Goal: Complete application form

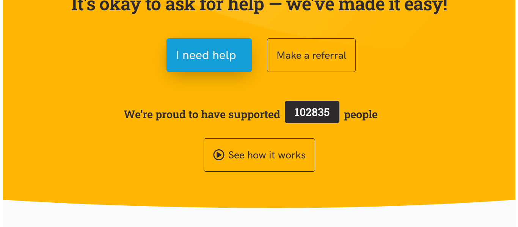
scroll to position [108, 0]
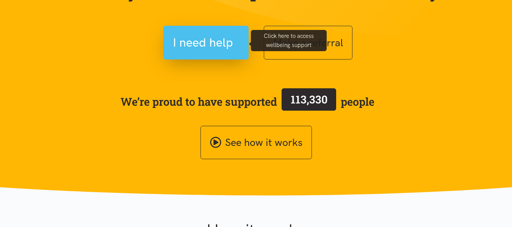
click at [215, 46] on span "I need help" at bounding box center [203, 42] width 60 height 19
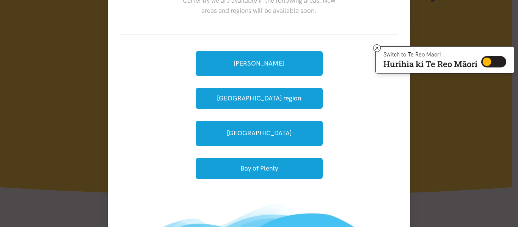
scroll to position [53, 0]
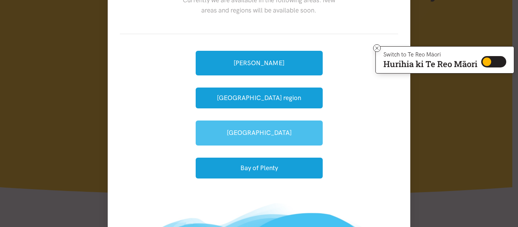
click at [223, 135] on link "[GEOGRAPHIC_DATA]" at bounding box center [259, 133] width 127 height 25
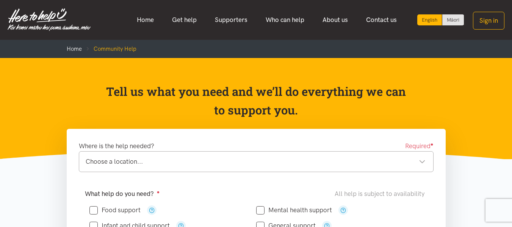
scroll to position [68, 0]
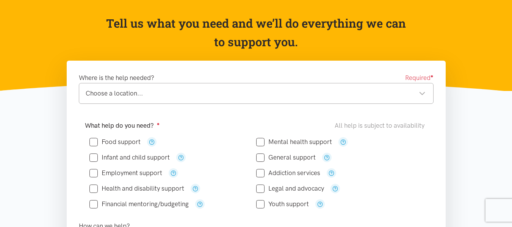
click at [193, 102] on div "Choose a location... Choose a location..." at bounding box center [256, 93] width 355 height 21
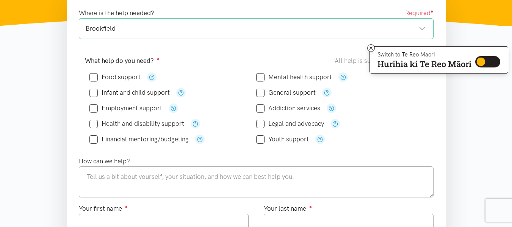
scroll to position [133, 0]
click at [122, 72] on div "Food support" at bounding box center [173, 76] width 167 height 9
click at [123, 77] on input "Food support" at bounding box center [115, 77] width 51 height 6
checkbox input "true"
click at [277, 90] on input "General support" at bounding box center [286, 92] width 60 height 6
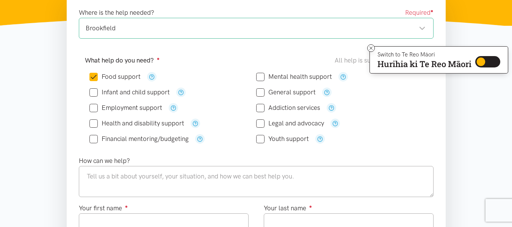
checkbox input "true"
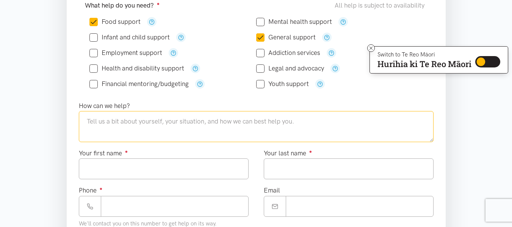
click at [199, 129] on textarea at bounding box center [256, 126] width 355 height 31
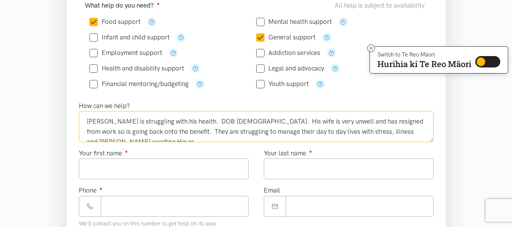
scroll to position [4, 0]
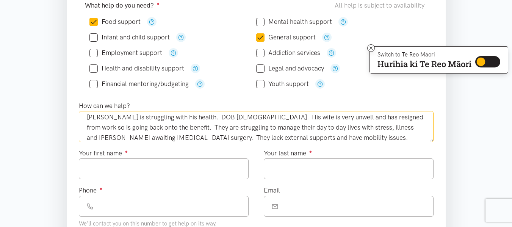
type textarea "[PERSON_NAME] is struggling with his health. DOB [DEMOGRAPHIC_DATA]. His wife i…"
type input "******"
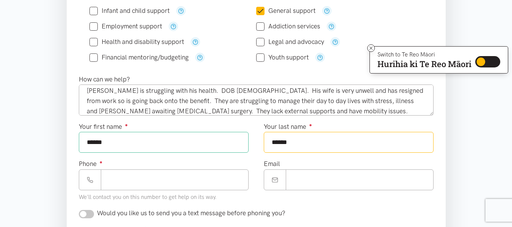
scroll to position [216, 0]
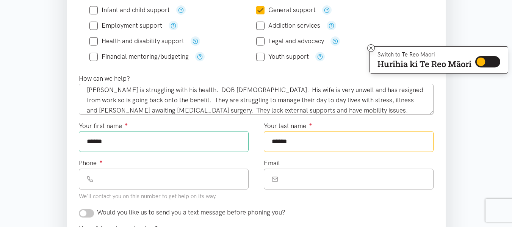
type input "******"
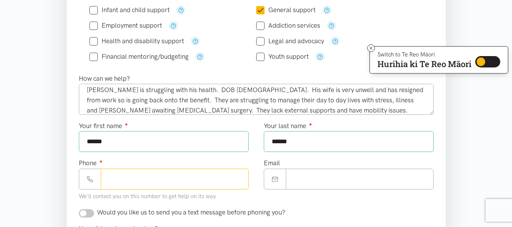
click at [191, 182] on input "Phone ●" at bounding box center [175, 179] width 148 height 21
paste input "**********"
type input "**********"
click at [300, 172] on input "Email" at bounding box center [360, 179] width 148 height 21
paste input "**********"
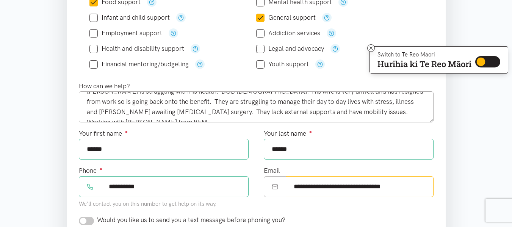
scroll to position [0, 0]
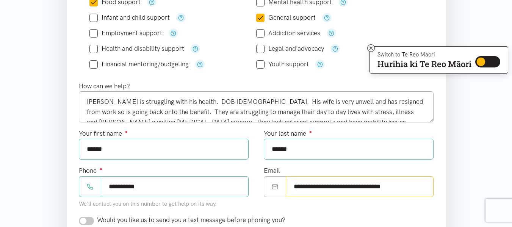
type input "**********"
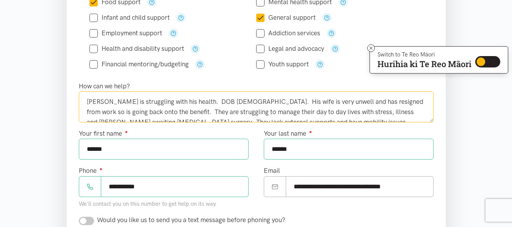
click at [222, 100] on textarea "[PERSON_NAME] is struggling with his health. DOB [DEMOGRAPHIC_DATA]. His wife i…" at bounding box center [256, 106] width 355 height 31
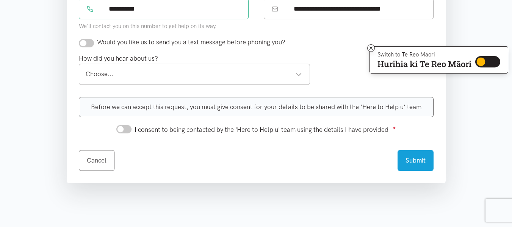
scroll to position [386, 0]
click at [187, 77] on div "Choose..." at bounding box center [194, 74] width 217 height 10
type textarea "Super Support Referral - [PERSON_NAME] is struggling with his health. DOB [DEMO…"
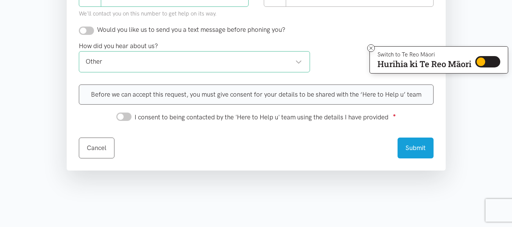
scroll to position [398, 0]
click at [127, 119] on input "I consent to being contacted by the 'Here to Help u' team using the details I h…" at bounding box center [123, 117] width 15 height 8
checkbox input "true"
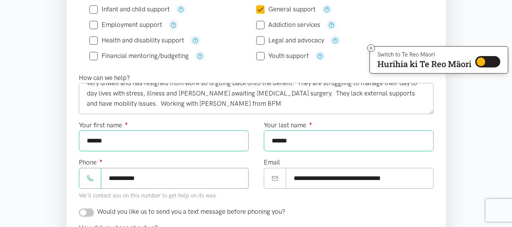
scroll to position [0, 0]
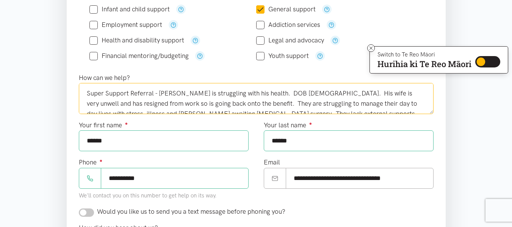
click at [338, 94] on textarea "Super Support Referral - [PERSON_NAME] is struggling with his health. DOB [DEMO…" at bounding box center [256, 98] width 355 height 31
paste textarea "[DATE]"
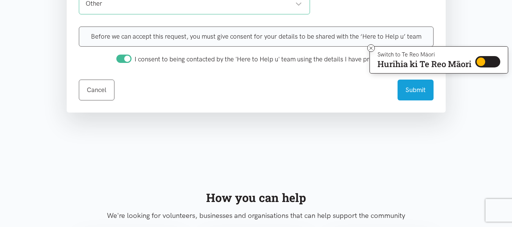
scroll to position [437, 0]
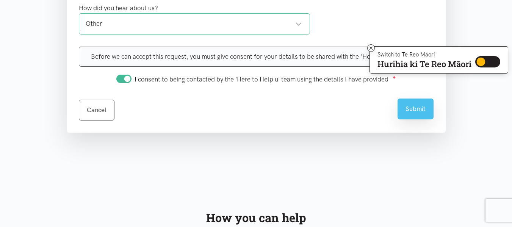
type textarea "Super Support Referral - [PERSON_NAME] is struggling with his health. DOB [DEMO…"
click at [411, 117] on button "Submit" at bounding box center [416, 109] width 36 height 21
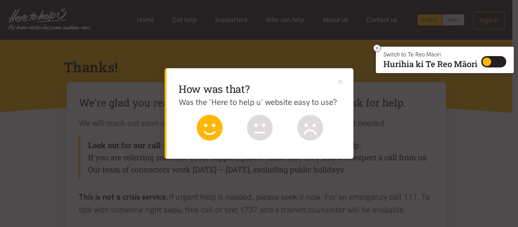
click at [217, 122] on icon at bounding box center [210, 128] width 26 height 26
